Goal: Task Accomplishment & Management: Complete application form

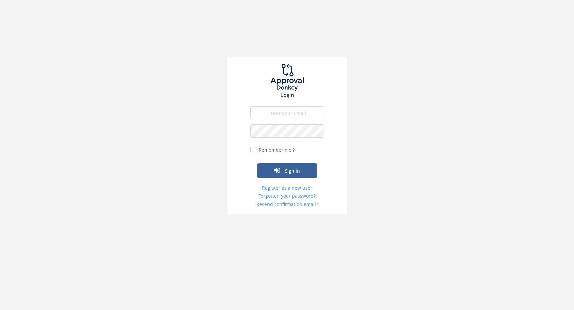
click at [275, 113] on input "email" at bounding box center [287, 112] width 74 height 13
type input "[PERSON_NAME][EMAIL_ADDRESS][PERSON_NAME][DOMAIN_NAME]"
click at [291, 187] on link "Register as a new user" at bounding box center [287, 188] width 74 height 7
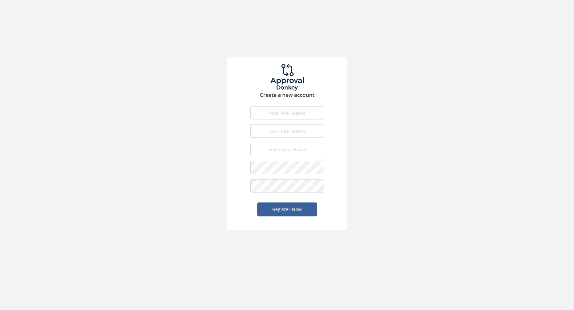
click at [282, 114] on input "text" at bounding box center [287, 112] width 74 height 13
type input "[PERSON_NAME]"
type input "[PERSON_NAME][EMAIL_ADDRESS][PERSON_NAME][DOMAIN_NAME]"
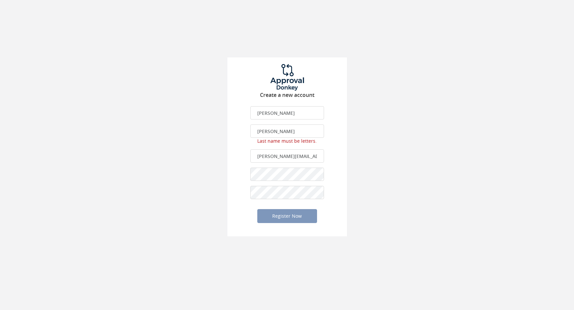
drag, startPoint x: 282, startPoint y: 130, endPoint x: 247, endPoint y: 131, distance: 34.5
click at [247, 131] on div "Create a new account [PERSON_NAME] First name is required. First name must be l…" at bounding box center [287, 146] width 120 height 179
click at [270, 130] on input "Van `wyk" at bounding box center [287, 131] width 74 height 13
type input "[PERSON_NAME]"
click at [289, 155] on input "[PERSON_NAME][EMAIL_ADDRESS][PERSON_NAME][DOMAIN_NAME]" at bounding box center [287, 155] width 74 height 13
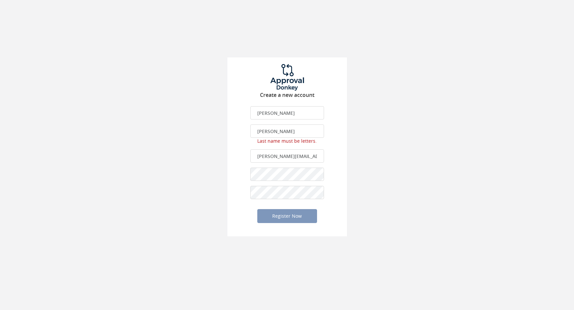
drag, startPoint x: 283, startPoint y: 130, endPoint x: 250, endPoint y: 130, distance: 33.5
click at [250, 130] on div "Create a new account [PERSON_NAME] First name is required. First name must be l…" at bounding box center [287, 146] width 120 height 179
click at [292, 116] on input "[PERSON_NAME]" at bounding box center [287, 112] width 74 height 13
click at [267, 131] on input "[PERSON_NAME]" at bounding box center [287, 131] width 74 height 13
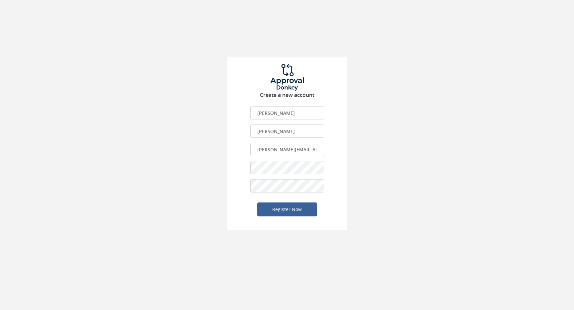
type input "[PERSON_NAME]"
click at [302, 206] on button "Register Now" at bounding box center [287, 210] width 60 height 14
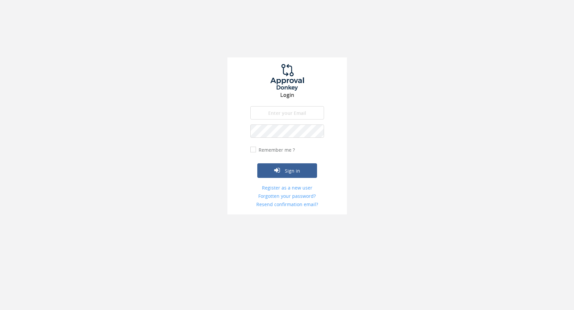
type input "[PERSON_NAME][EMAIL_ADDRESS][PERSON_NAME][DOMAIN_NAME]"
click at [286, 171] on button "Sign in" at bounding box center [287, 170] width 60 height 15
